Goal: Task Accomplishment & Management: Manage account settings

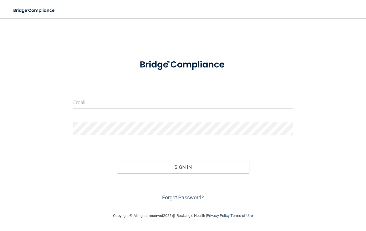
type input "[EMAIL_ADDRESS][DOMAIN_NAME]"
click at [143, 94] on form "Invalid email/password. You don't have permission to access that page. Sign In …" at bounding box center [182, 127] width 219 height 149
click at [141, 104] on input "email" at bounding box center [182, 102] width 219 height 13
type input "[EMAIL_ADDRESS][DOMAIN_NAME]"
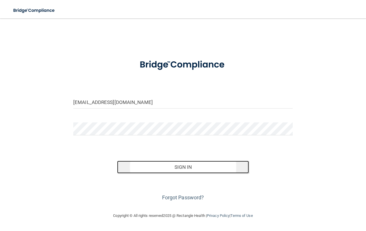
click at [166, 165] on button "Sign In" at bounding box center [183, 167] width 132 height 13
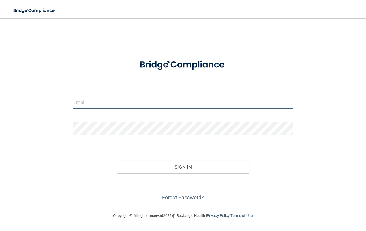
click at [125, 101] on input "email" at bounding box center [182, 102] width 219 height 13
type input "smiledoctora@gmail.com"
drag, startPoint x: 98, startPoint y: 93, endPoint x: 17, endPoint y: 74, distance: 82.8
click at [18, 74] on div "smiledoctora@gmail.com Invalid email/password. You don't have permission to acc…" at bounding box center [183, 115] width 343 height 182
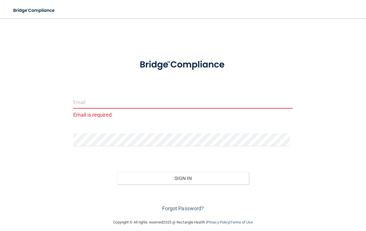
click at [171, 124] on div "Email is required" at bounding box center [183, 110] width 228 height 28
